Goal: Information Seeking & Learning: Learn about a topic

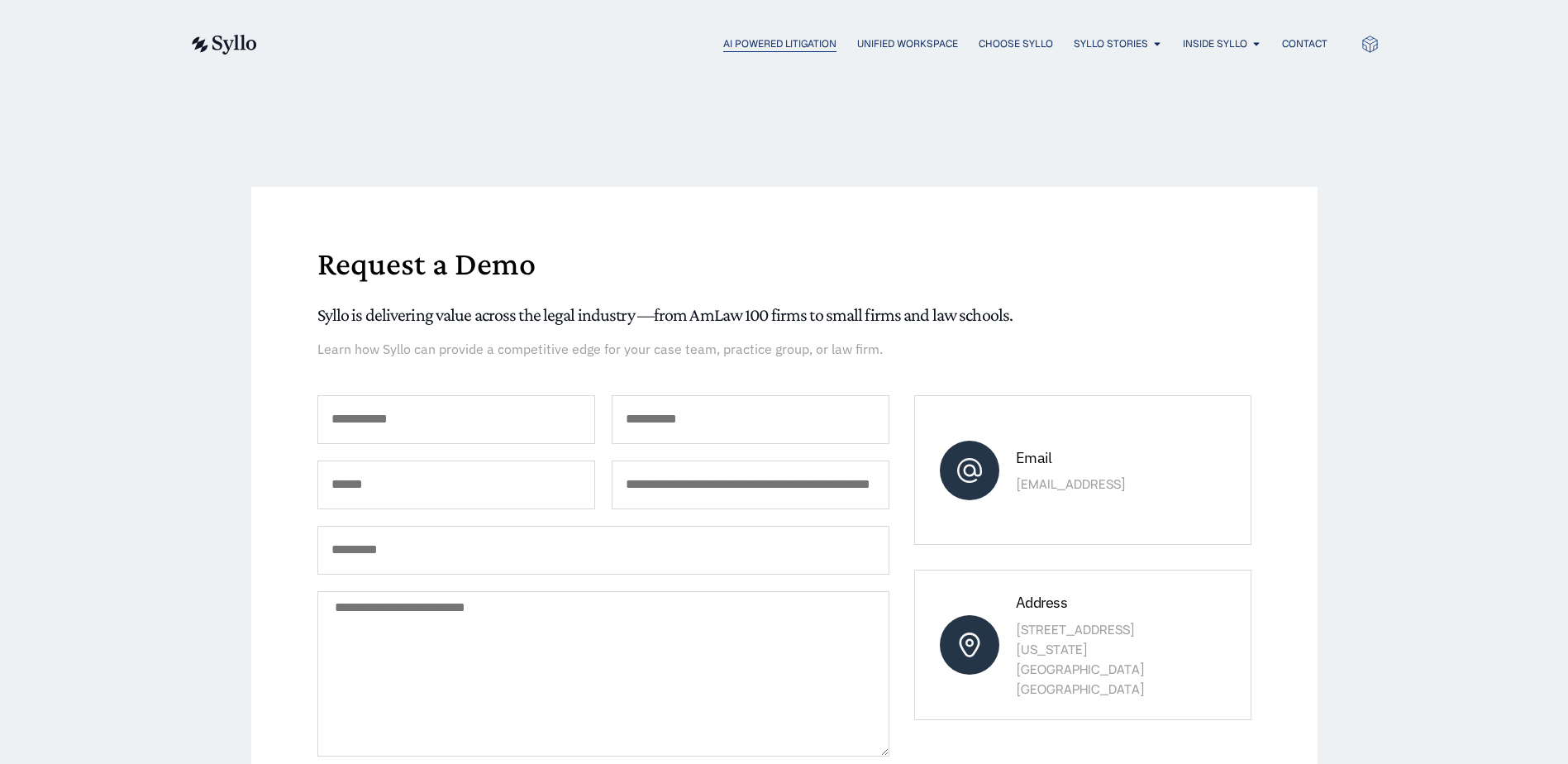
click at [765, 48] on span "AI Powered Litigation" at bounding box center [779, 44] width 113 height 15
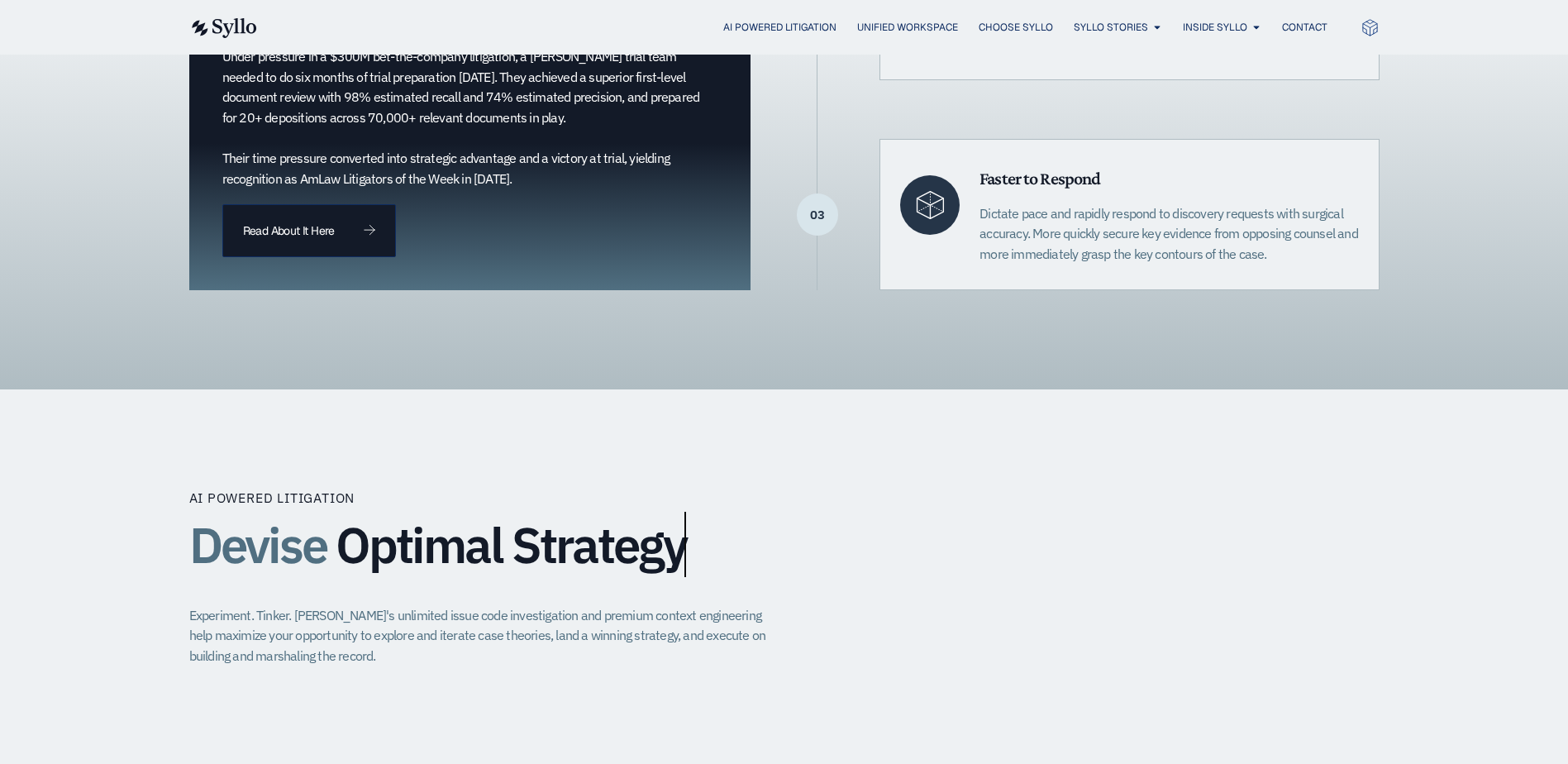
scroll to position [744, 0]
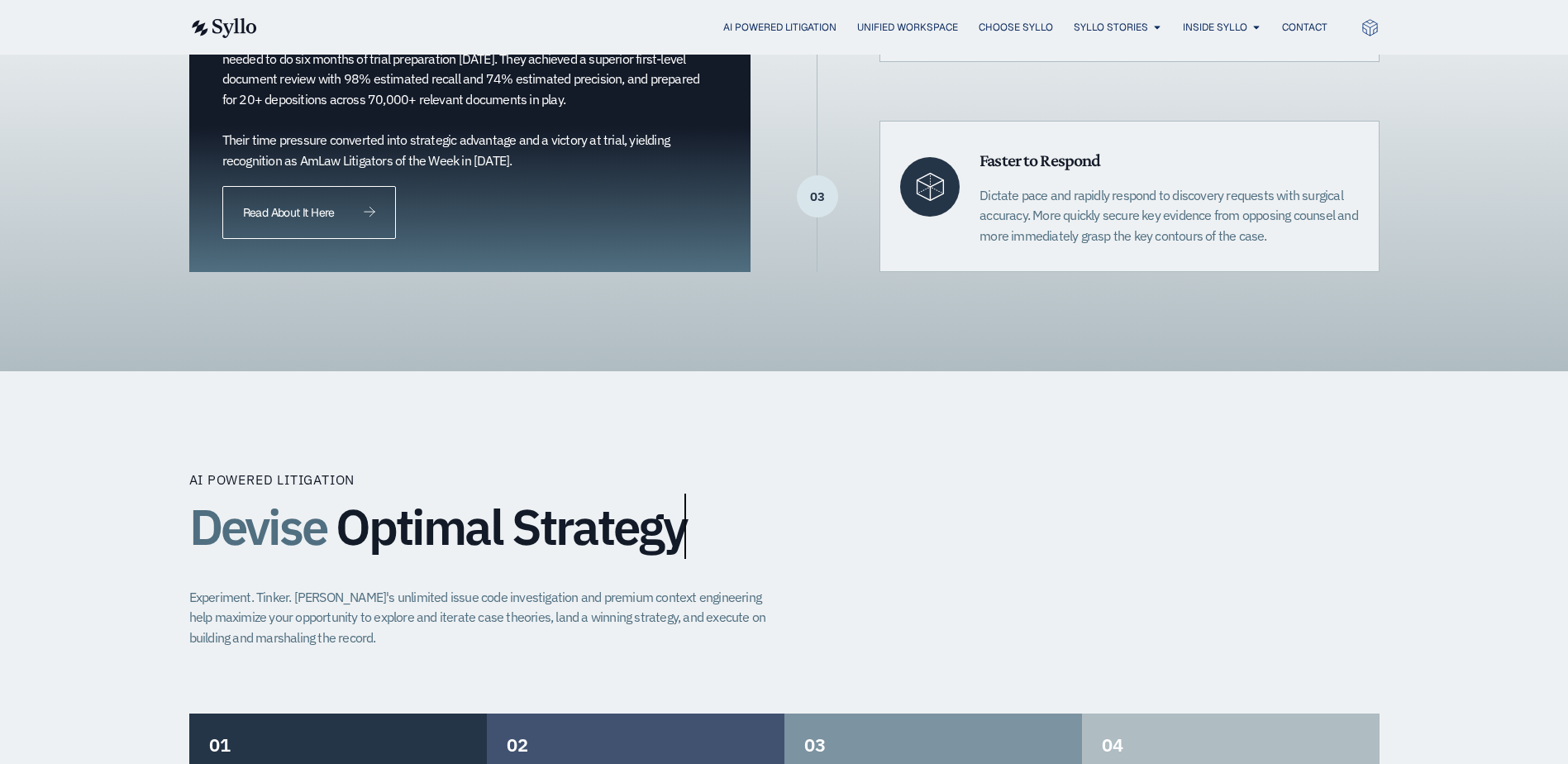
click at [314, 218] on span "Read About It Here" at bounding box center [288, 212] width 91 height 12
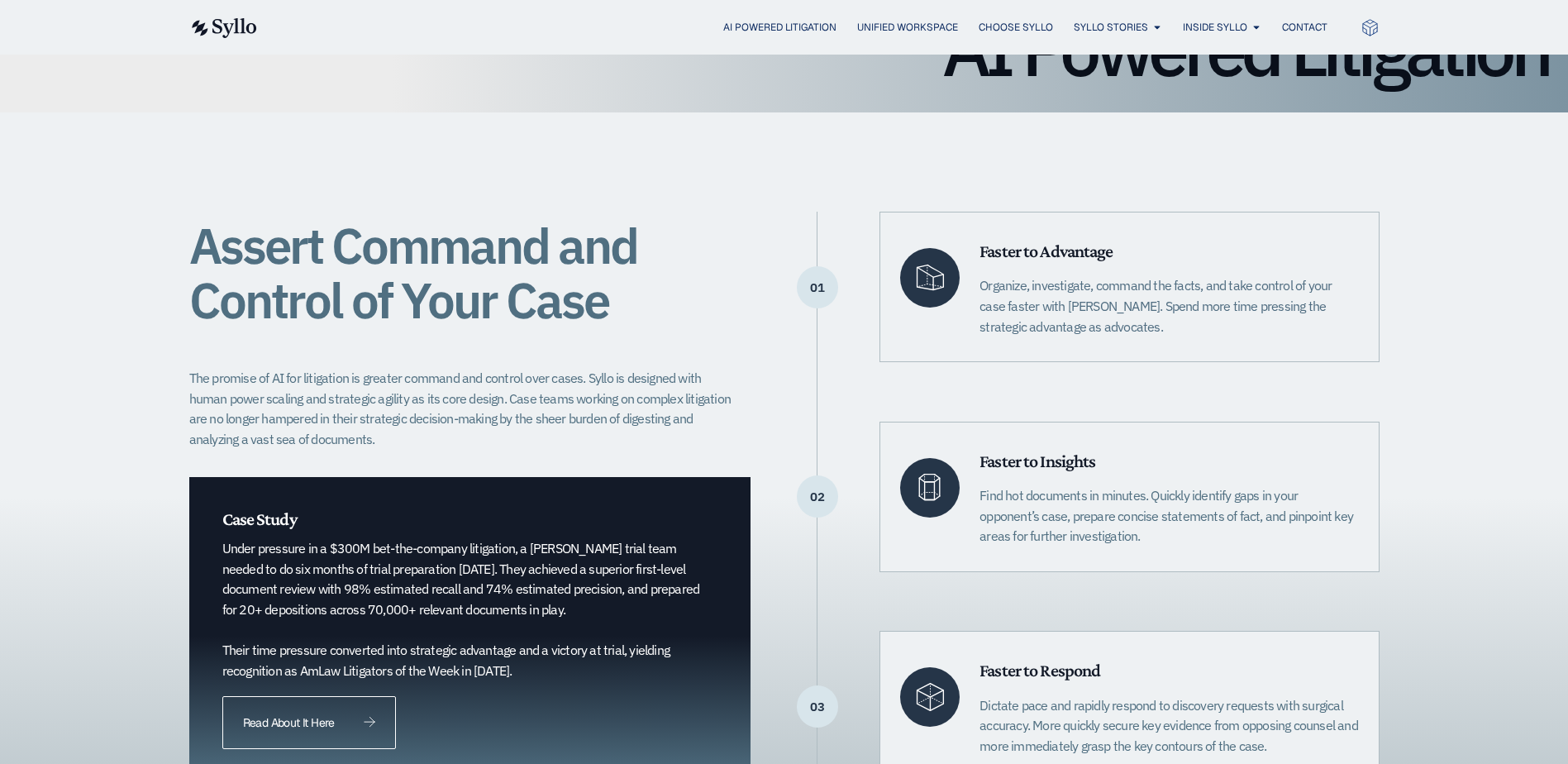
scroll to position [0, 0]
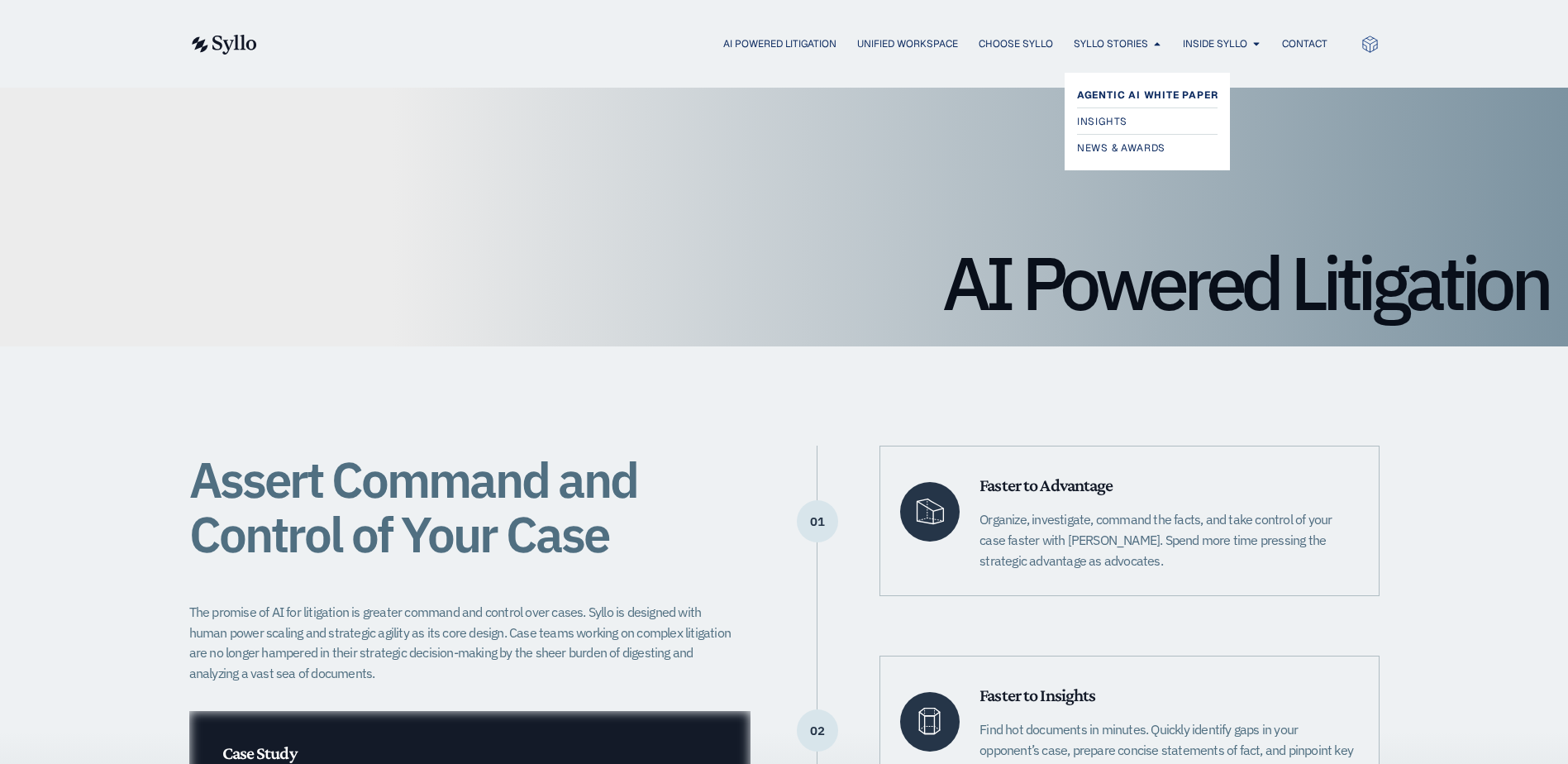
click at [1135, 93] on span "Agentic AI White Paper" at bounding box center [1147, 95] width 141 height 20
